Goal: Information Seeking & Learning: Learn about a topic

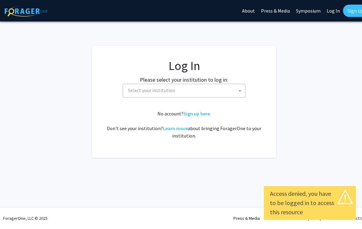
select select
click at [227, 89] on span "Select your institution" at bounding box center [186, 90] width 120 height 13
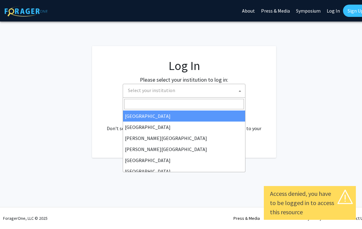
click at [202, 103] on input "Search" at bounding box center [184, 104] width 120 height 10
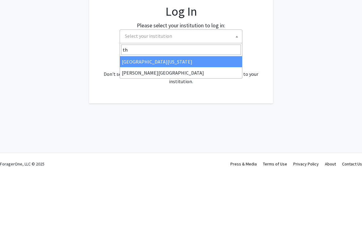
type input "tho"
select select "24"
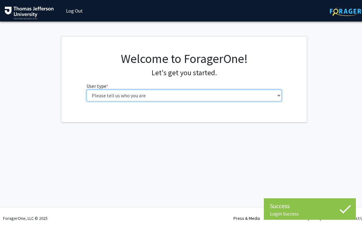
click at [254, 93] on select "Please tell us who you are Undergraduate Student Master's Student Doctoral Cand…" at bounding box center [185, 96] width 196 height 12
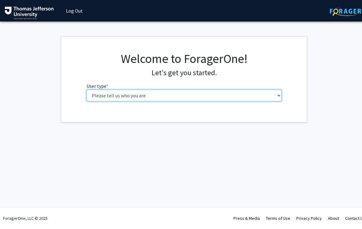
select select "3: doc"
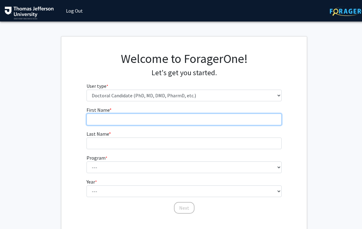
click at [217, 118] on input "First Name * required" at bounding box center [185, 120] width 196 height 12
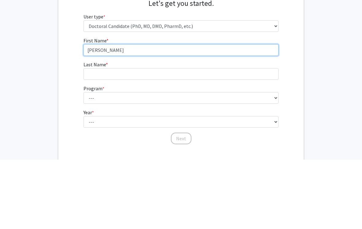
type input "[PERSON_NAME]"
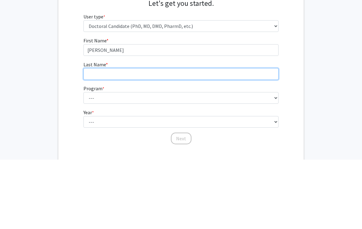
click at [169, 138] on input "Last Name * required" at bounding box center [182, 144] width 196 height 12
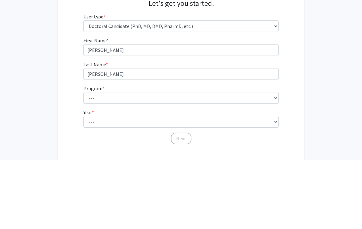
scroll to position [37, 3]
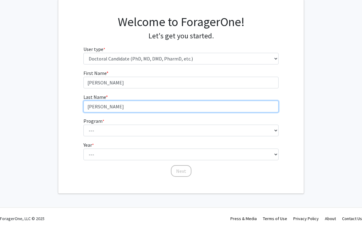
type input "[PERSON_NAME]"
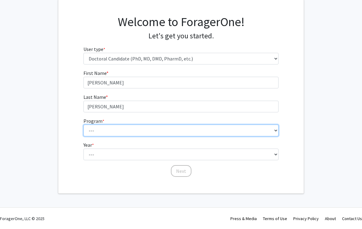
click at [196, 129] on select "--- Accelerated 3+3 BS in Health Sciences/Doctor of [MEDICAL_DATA] Accelerated …" at bounding box center [182, 131] width 196 height 12
select select "35: 815"
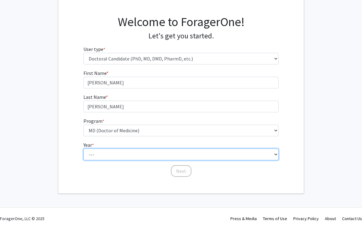
click at [212, 151] on select "--- First Year Second Year Third Year Fourth Year Fifth Year Sixth Year Seventh…" at bounding box center [182, 155] width 196 height 12
select select "2: second_year"
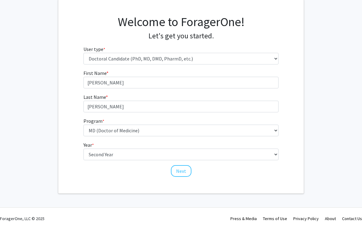
click at [183, 166] on button "Next" at bounding box center [181, 171] width 21 height 12
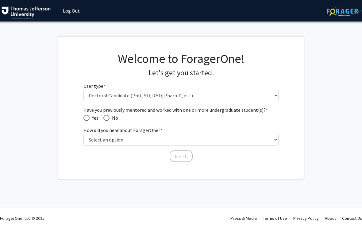
scroll to position [0, 3]
click at [105, 117] on span "Have you previously mentored and worked with one or more undergraduate student(…" at bounding box center [106, 118] width 6 height 6
click at [105, 117] on input "No" at bounding box center [106, 118] width 6 height 6
radio input "true"
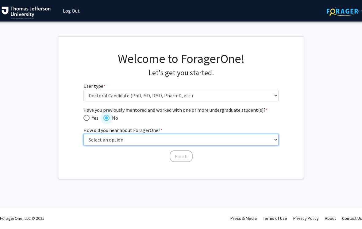
click at [168, 138] on select "Select an option Peer/student recommendation Faculty/staff recommendation Unive…" at bounding box center [182, 140] width 196 height 12
select select "4: university_email"
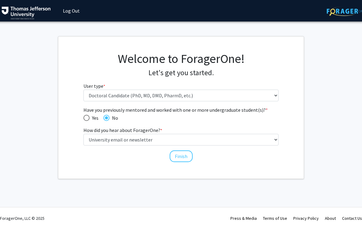
click at [187, 151] on button "Finish" at bounding box center [181, 156] width 23 height 12
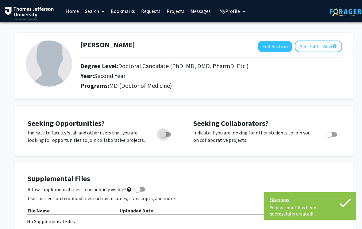
click at [164, 131] on span "Toggle" at bounding box center [163, 134] width 6 height 6
click at [163, 137] on input "Are you actively seeking opportunities?" at bounding box center [163, 137] width 0 height 0
checkbox input "true"
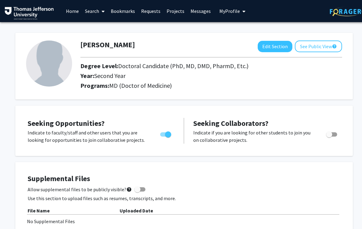
click at [280, 45] on button "Edit Section" at bounding box center [275, 46] width 35 height 11
select select "second_year"
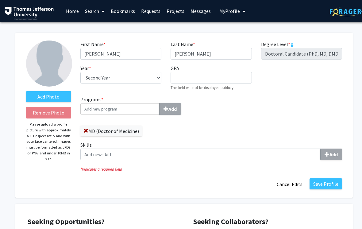
click at [330, 146] on label "Skills Add" at bounding box center [211, 150] width 262 height 19
click at [321, 149] on input "Skills Add" at bounding box center [200, 155] width 240 height 12
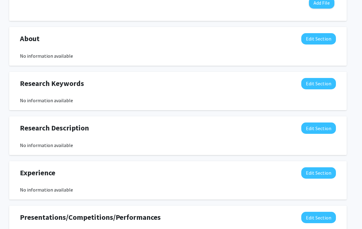
scroll to position [327, 6]
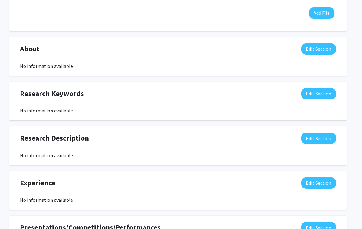
click at [325, 50] on button "Edit Section" at bounding box center [319, 48] width 35 height 11
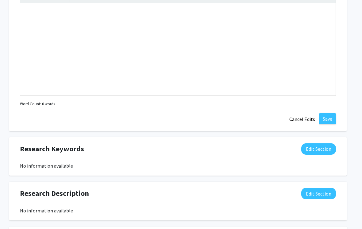
click at [297, 118] on button "Cancel Edits" at bounding box center [303, 120] width 34 height 12
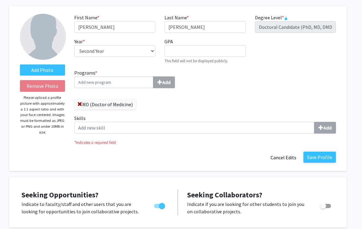
scroll to position [0, 6]
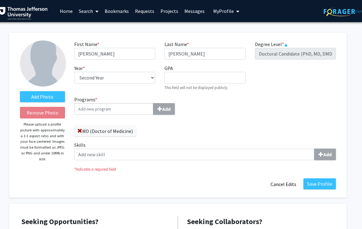
click at [287, 184] on button "Cancel Edits" at bounding box center [284, 184] width 34 height 12
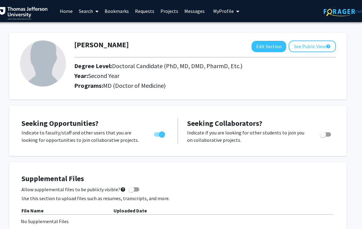
click at [176, 7] on link "Projects" at bounding box center [170, 10] width 24 height 21
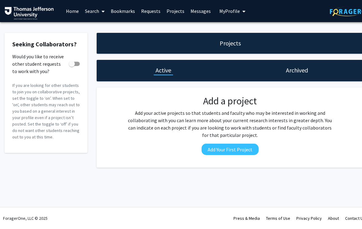
click at [250, 149] on button "Add Your First Project" at bounding box center [230, 149] width 57 height 11
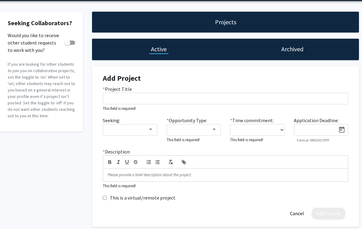
scroll to position [0, 6]
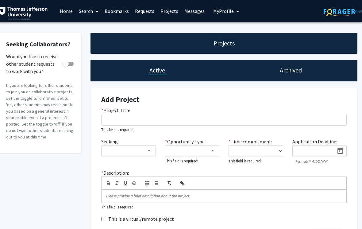
click at [171, 9] on link "Projects" at bounding box center [170, 10] width 24 height 21
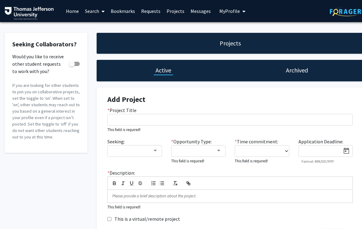
click at [101, 11] on span at bounding box center [102, 11] width 6 height 21
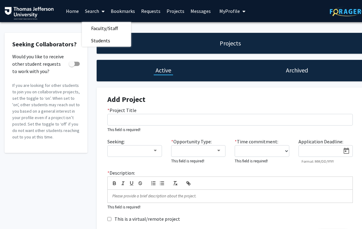
click at [119, 27] on span "Faculty/Staff" at bounding box center [104, 28] width 45 height 12
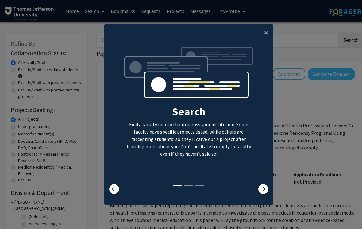
click at [265, 194] on icon at bounding box center [264, 189] width 10 height 10
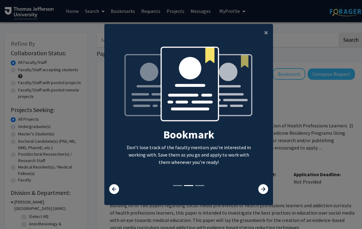
click at [264, 194] on icon at bounding box center [264, 189] width 10 height 10
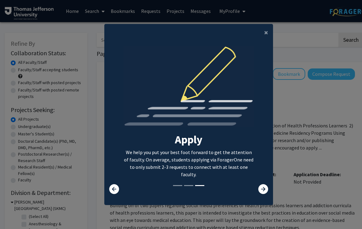
click at [261, 35] on button "×" at bounding box center [266, 32] width 14 height 17
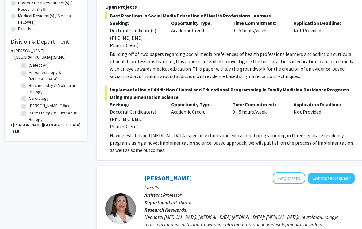
scroll to position [150, 0]
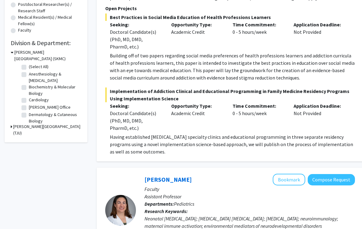
click at [332, 131] on div "Application Deadline: Not Provided" at bounding box center [319, 116] width 61 height 29
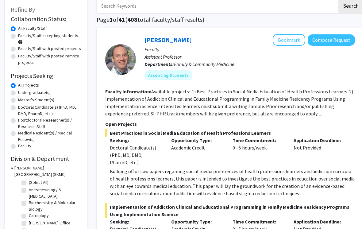
scroll to position [33, 0]
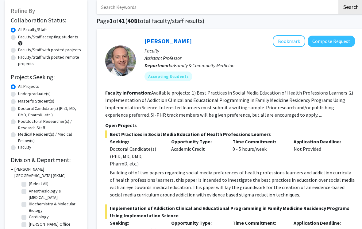
click at [293, 41] on button "Bookmark" at bounding box center [289, 42] width 33 height 12
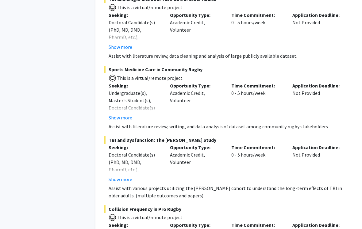
scroll to position [1941, 1]
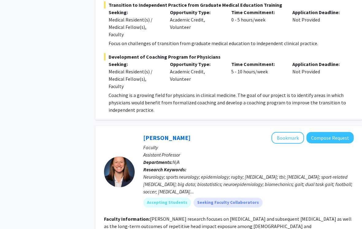
click at [295, 132] on button "Bookmark" at bounding box center [288, 138] width 33 height 12
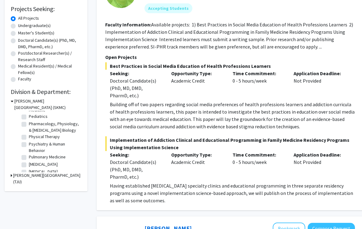
scroll to position [236, 0]
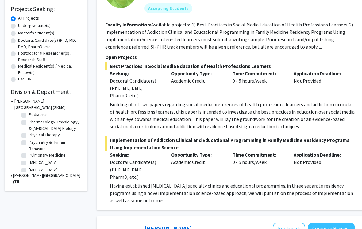
click at [29, 142] on label "Psychiatry & Human Behavior" at bounding box center [54, 145] width 51 height 13
click at [29, 142] on input "Psychiatry & Human Behavior" at bounding box center [31, 141] width 4 height 4
checkbox input "true"
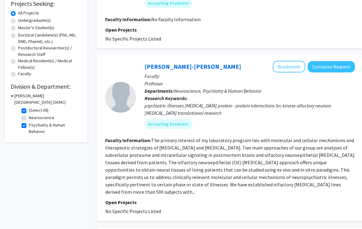
scroll to position [109, 0]
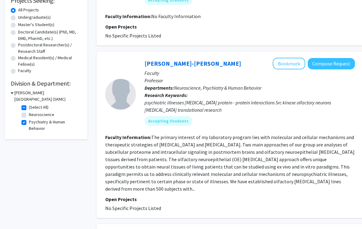
click at [298, 61] on button "Bookmark" at bounding box center [289, 64] width 33 height 12
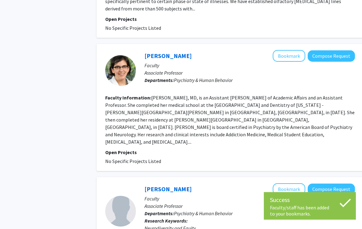
scroll to position [290, 0]
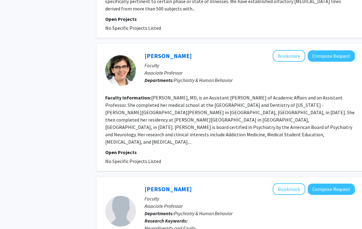
click at [290, 50] on button "Bookmark" at bounding box center [289, 56] width 33 height 12
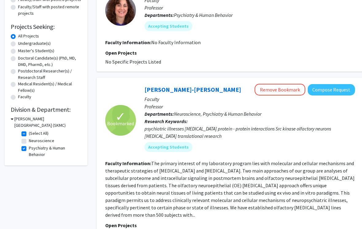
scroll to position [80, 0]
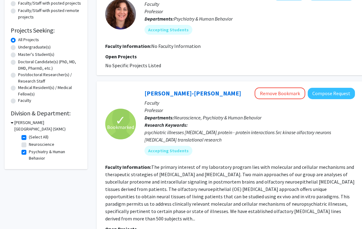
click at [29, 152] on label "Psychiatry & Human Behavior" at bounding box center [54, 155] width 51 height 13
click at [29, 152] on input "Psychiatry & Human Behavior" at bounding box center [31, 151] width 4 height 4
checkbox input "false"
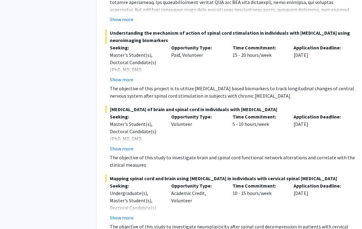
scroll to position [4458, 0]
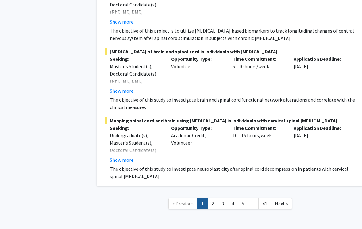
click at [285, 201] on span "Next »" at bounding box center [281, 204] width 13 height 6
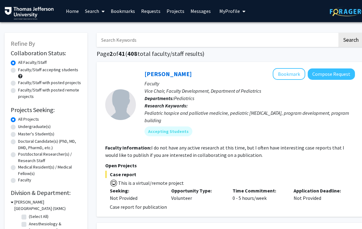
click at [289, 74] on button "Bookmark" at bounding box center [289, 74] width 33 height 12
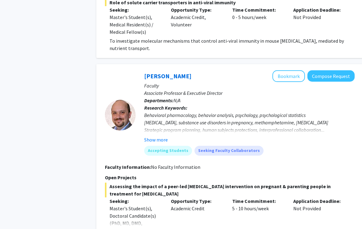
scroll to position [362, 0]
click at [293, 73] on button "Bookmark" at bounding box center [289, 77] width 33 height 12
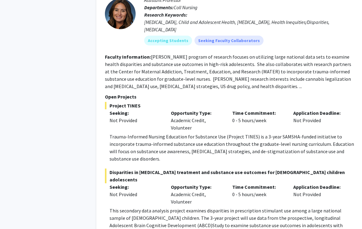
scroll to position [2520, 0]
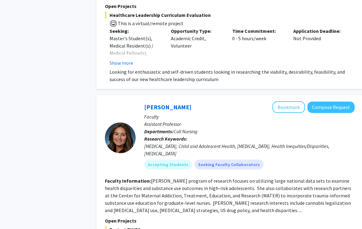
click at [291, 102] on button "Bookmark" at bounding box center [289, 108] width 33 height 12
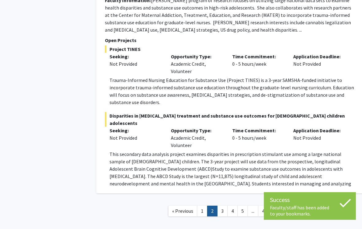
click at [281, 208] on span "Next »" at bounding box center [281, 211] width 13 height 6
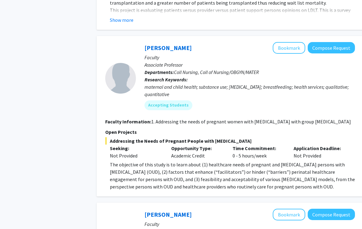
scroll to position [981, 0]
click at [295, 43] on button "Bookmark" at bounding box center [289, 49] width 33 height 12
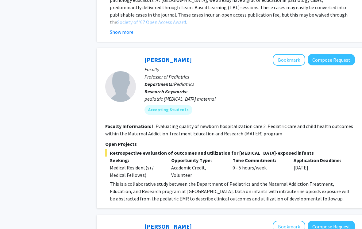
scroll to position [1394, 0]
click at [292, 54] on button "Bookmark" at bounding box center [289, 60] width 33 height 12
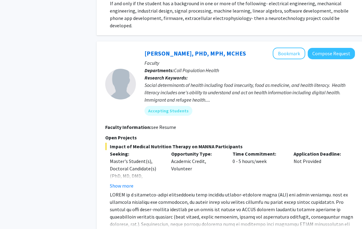
scroll to position [2061, 0]
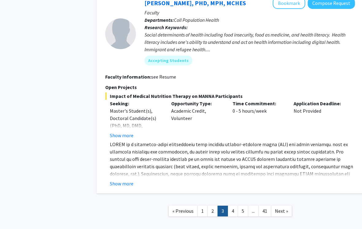
click at [286, 208] on span "Next »" at bounding box center [281, 211] width 13 height 6
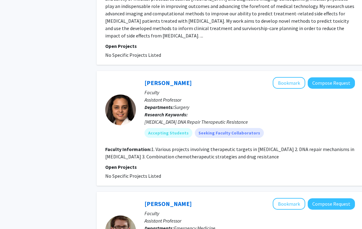
scroll to position [1326, 0]
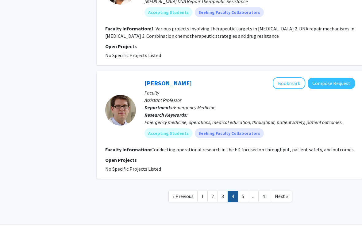
click at [286, 193] on span "Next »" at bounding box center [281, 196] width 13 height 6
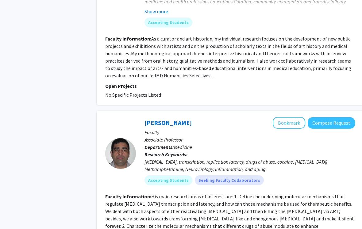
scroll to position [1355, 0]
